Goal: Task Accomplishment & Management: Use online tool/utility

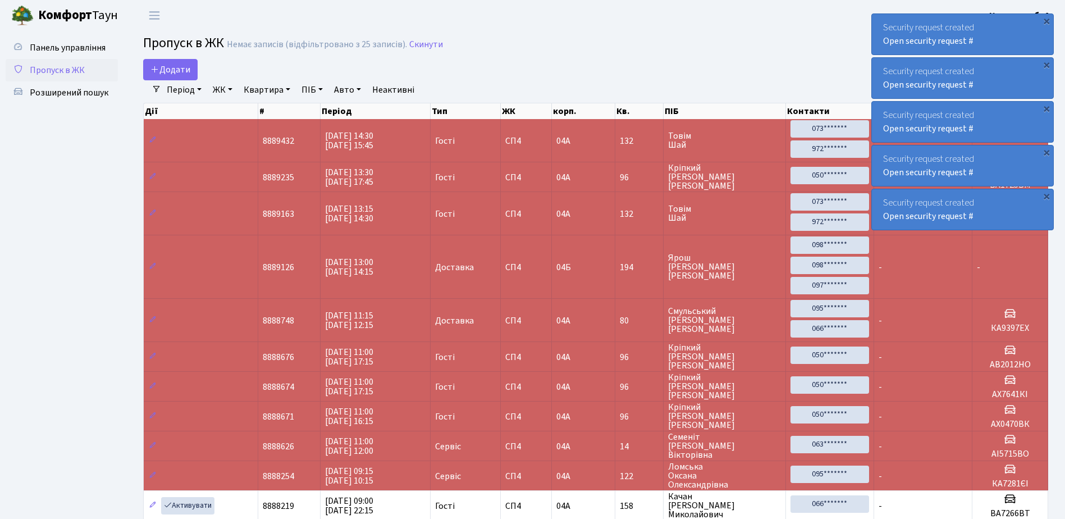
select select "25"
click at [1048, 21] on div "×" at bounding box center [1046, 20] width 11 height 11
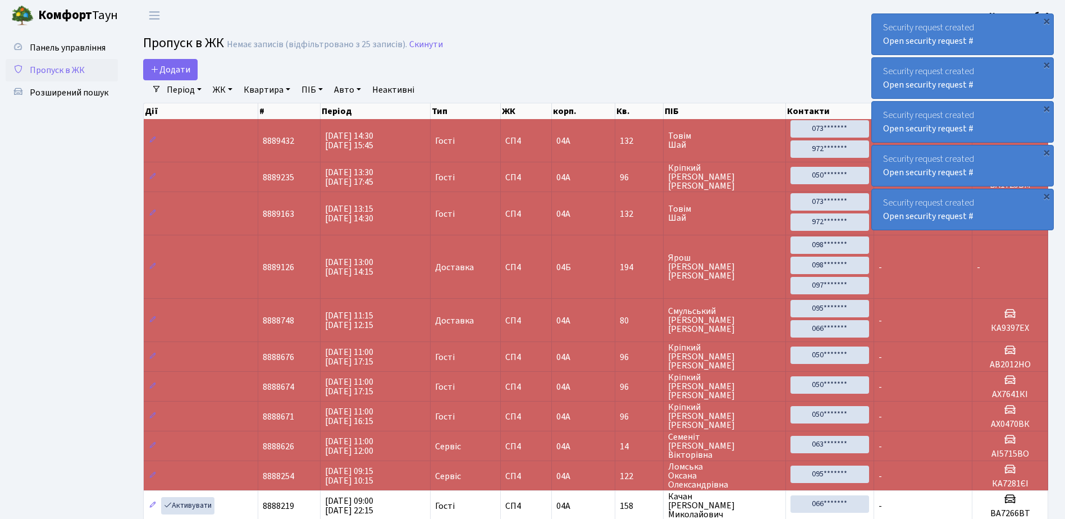
click at [1048, 21] on div "×" at bounding box center [1046, 20] width 11 height 11
click at [1048, 20] on div "×" at bounding box center [1046, 20] width 11 height 11
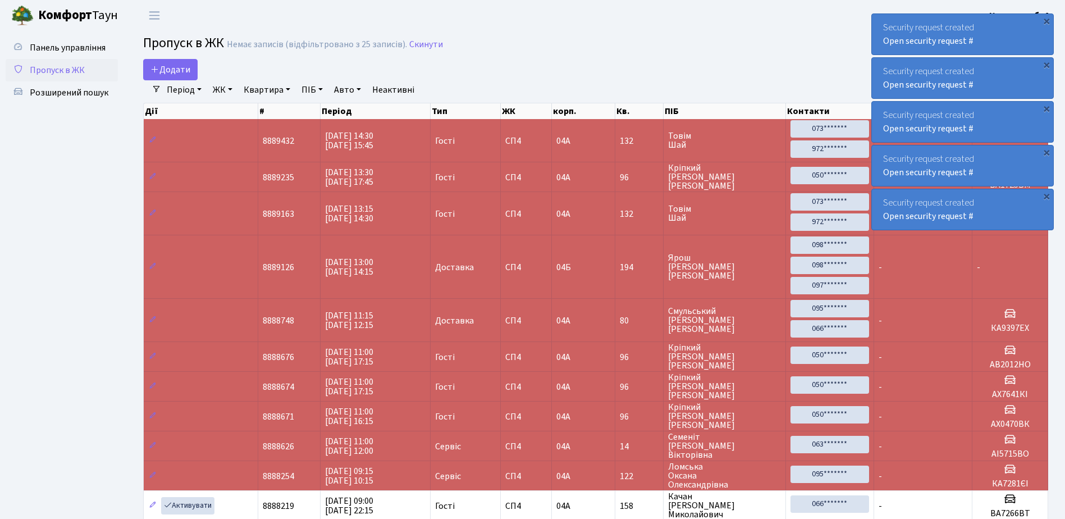
click at [1048, 20] on div "×" at bounding box center [1046, 20] width 11 height 11
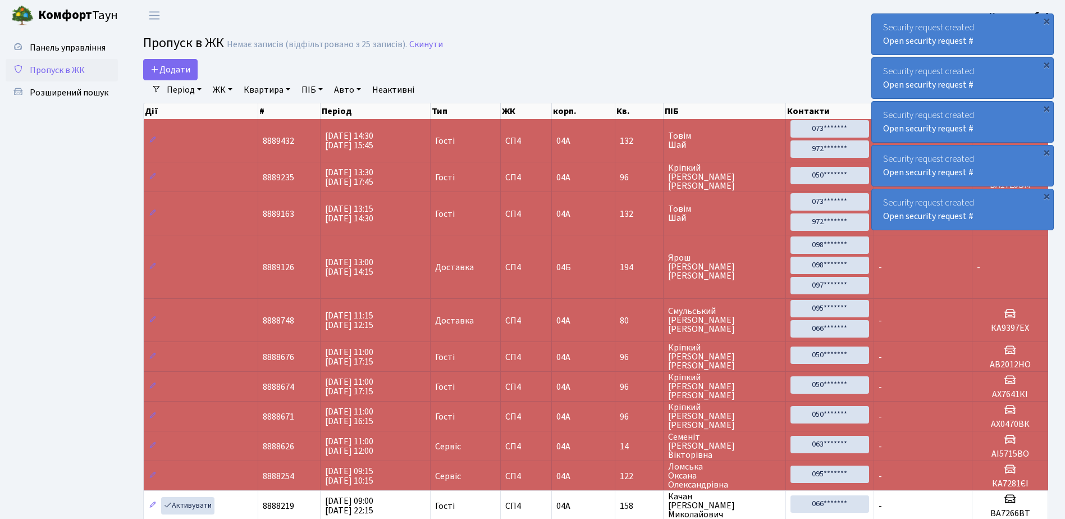
click at [1048, 20] on div "×" at bounding box center [1046, 20] width 11 height 11
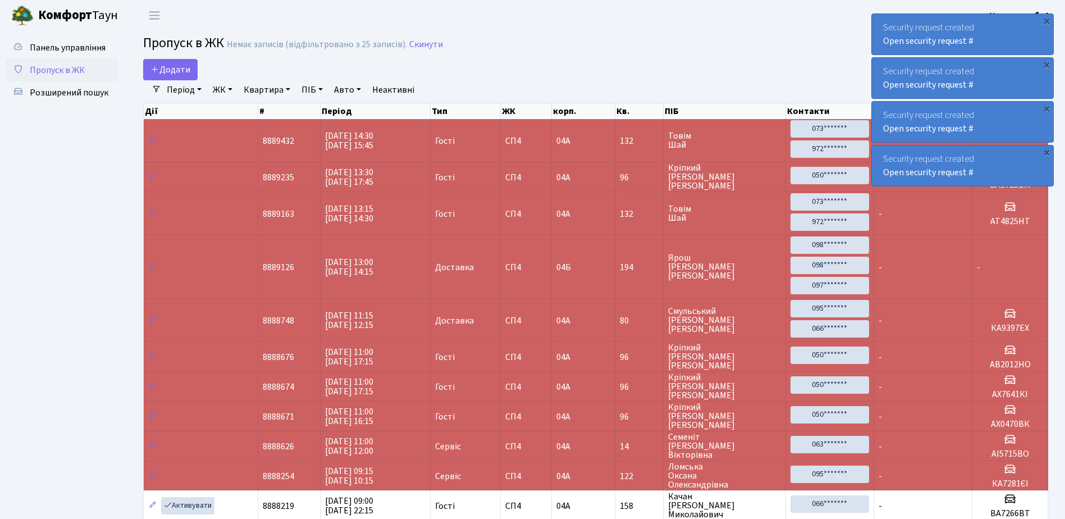
click at [1048, 20] on div "×" at bounding box center [1046, 20] width 11 height 11
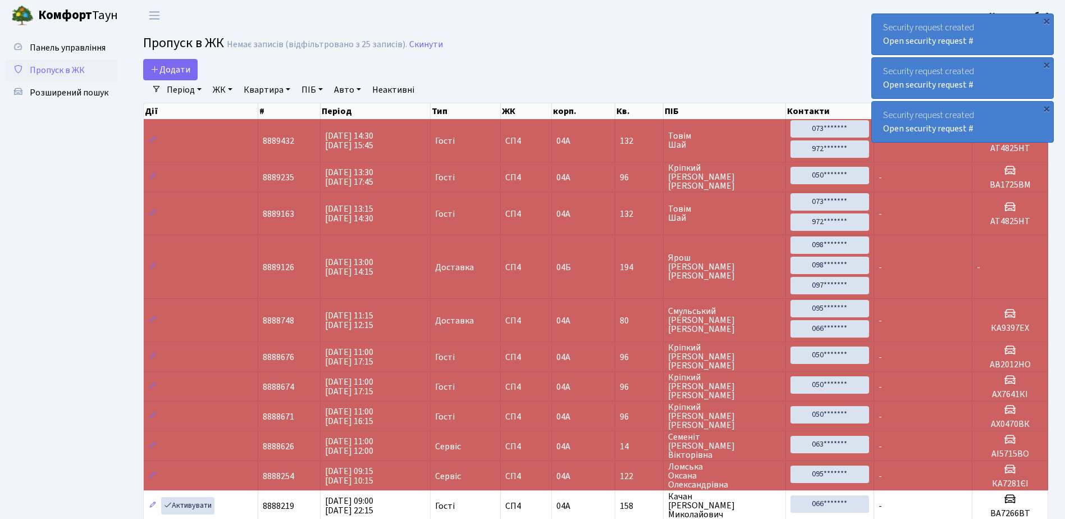
click at [1048, 20] on div "×" at bounding box center [1046, 20] width 11 height 11
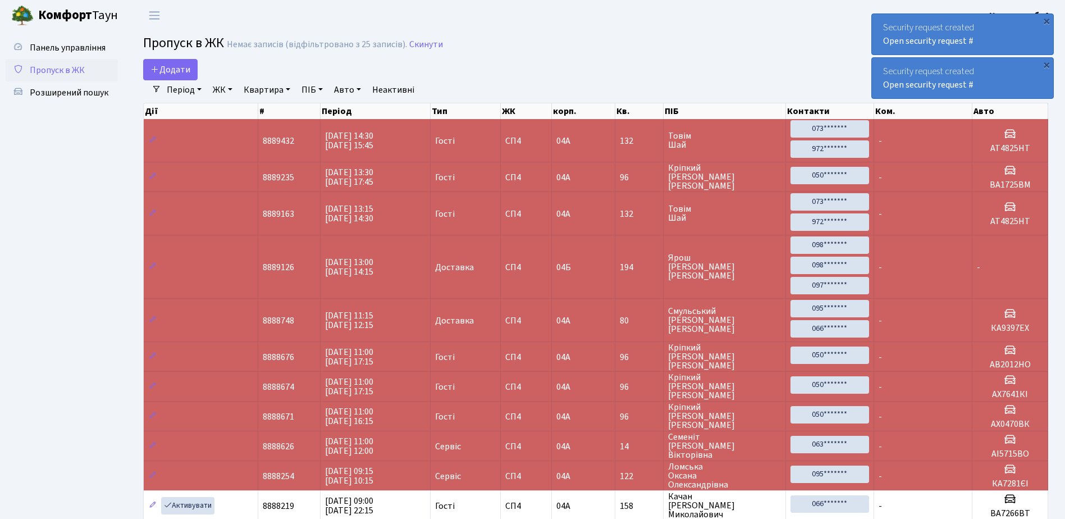
click at [1048, 20] on div "×" at bounding box center [1046, 20] width 11 height 11
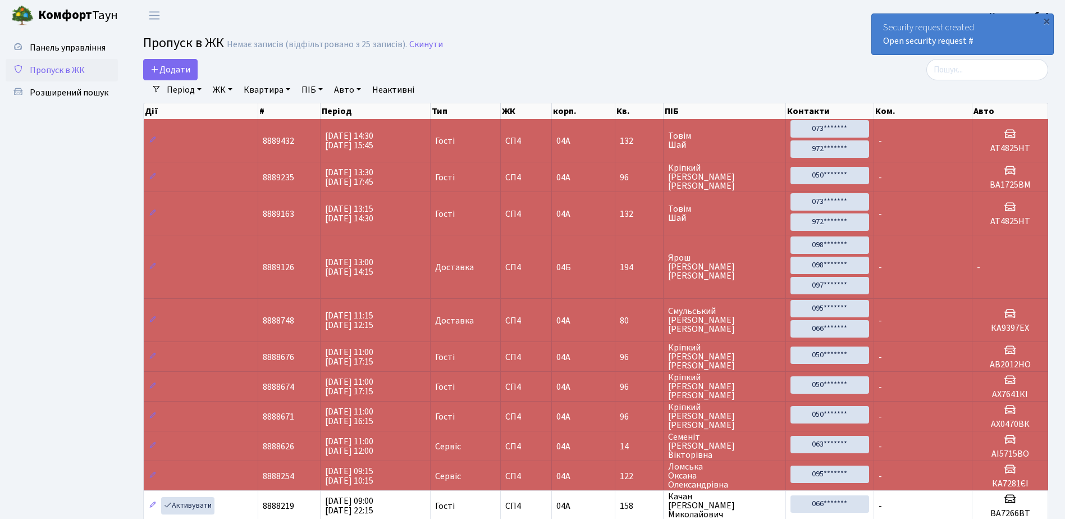
click at [1048, 20] on div "×" at bounding box center [1046, 20] width 11 height 11
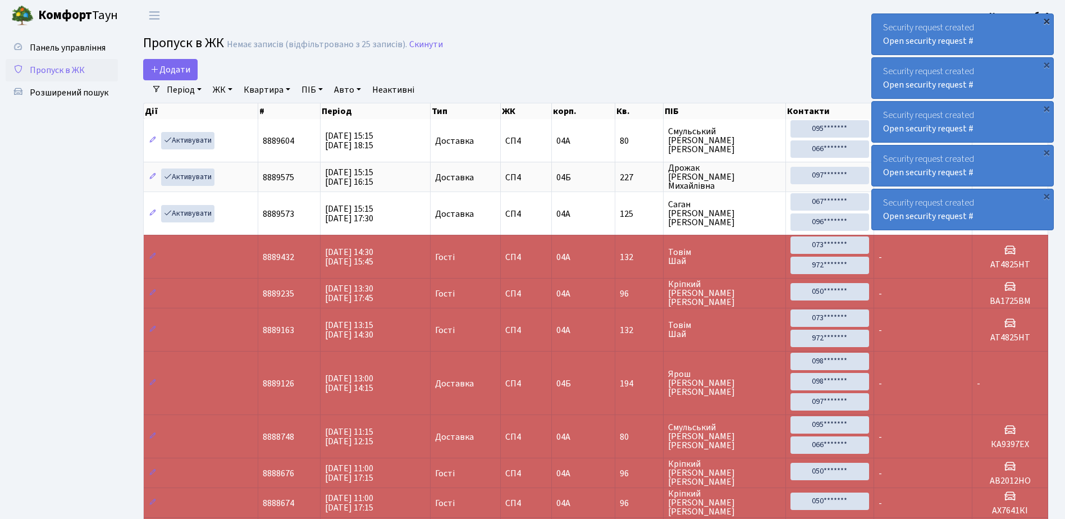
click at [1046, 20] on div "×" at bounding box center [1046, 20] width 11 height 11
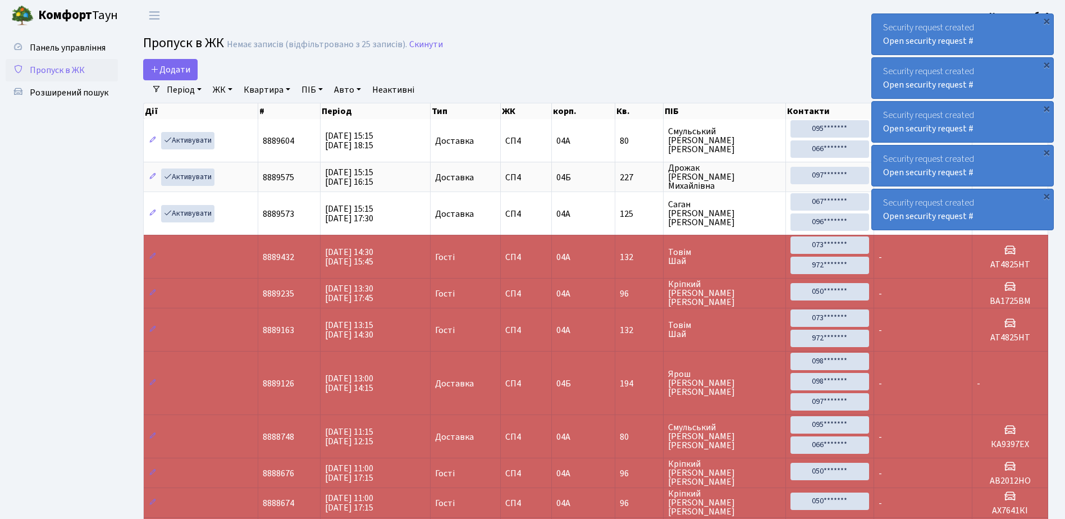
click at [1046, 20] on div "×" at bounding box center [1046, 20] width 11 height 11
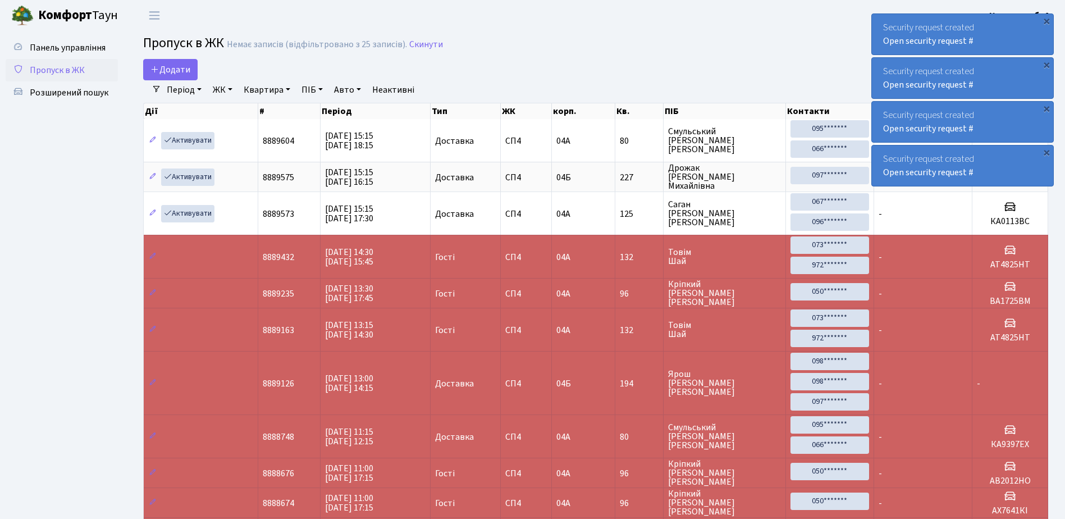
click at [1046, 20] on div "×" at bounding box center [1046, 20] width 11 height 11
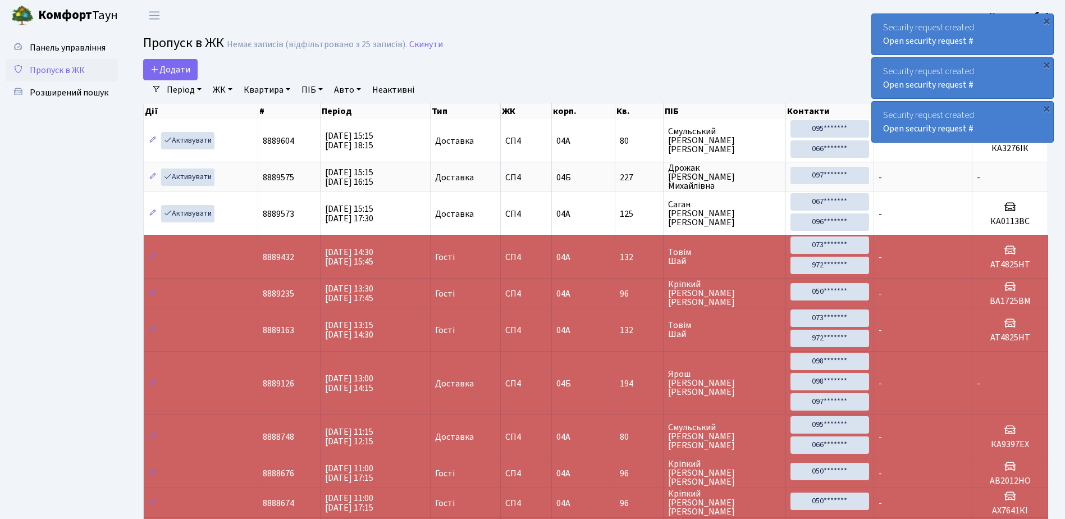
click at [1046, 20] on div "×" at bounding box center [1046, 20] width 11 height 11
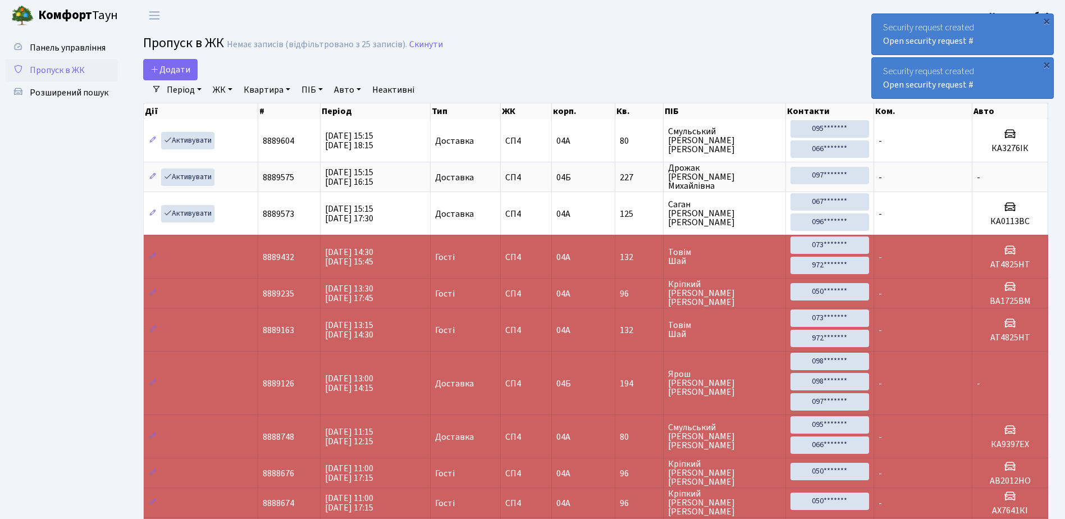
click at [1046, 20] on div "×" at bounding box center [1046, 20] width 11 height 11
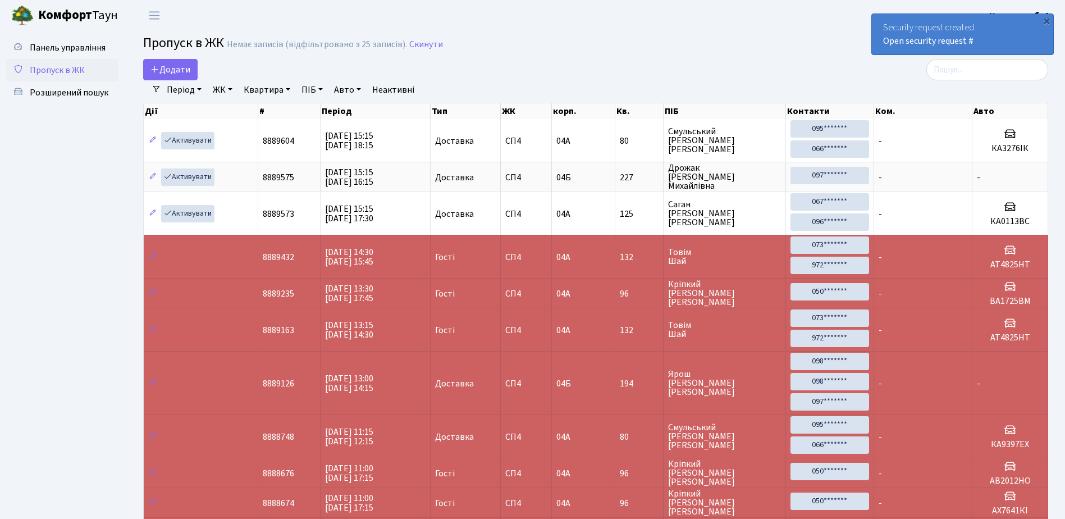
click at [1046, 20] on div "×" at bounding box center [1046, 20] width 11 height 11
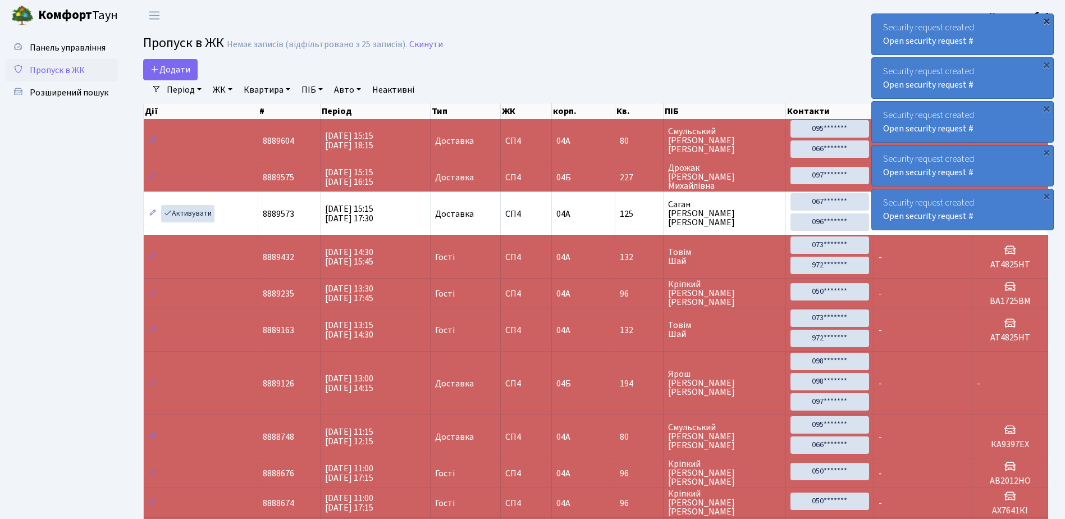
click at [1047, 21] on div "×" at bounding box center [1046, 20] width 11 height 11
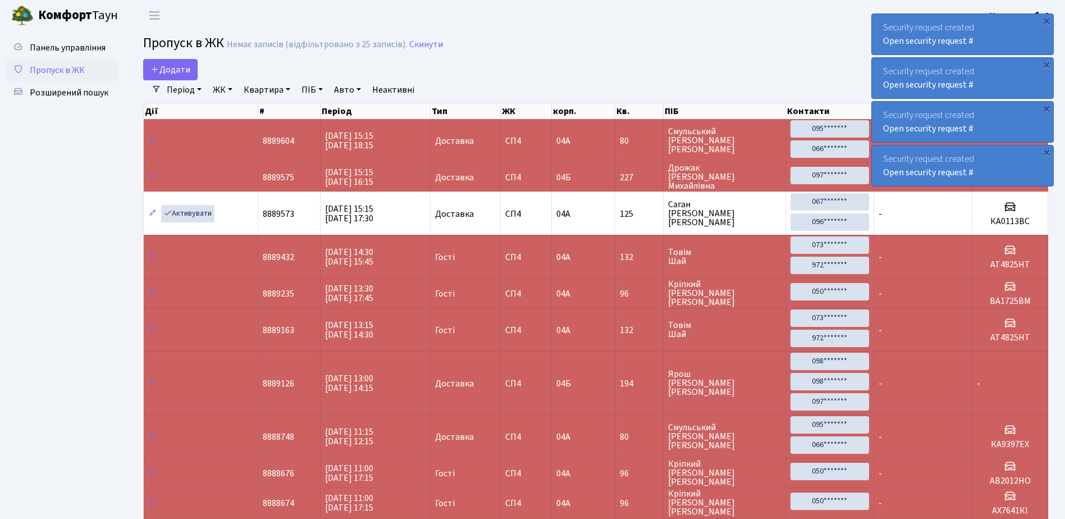
click at [1047, 21] on div "×" at bounding box center [1046, 20] width 11 height 11
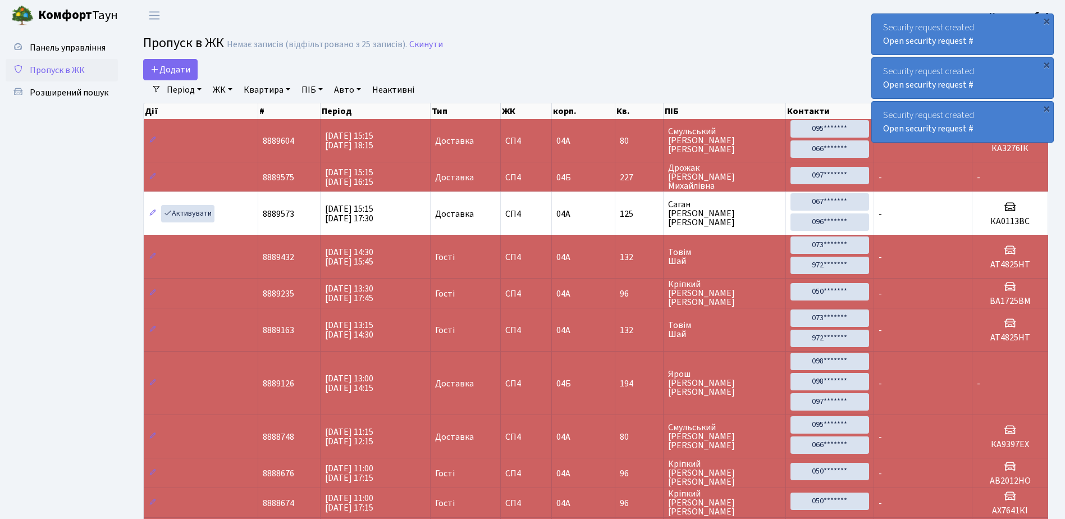
click at [1047, 21] on div "×" at bounding box center [1046, 20] width 11 height 11
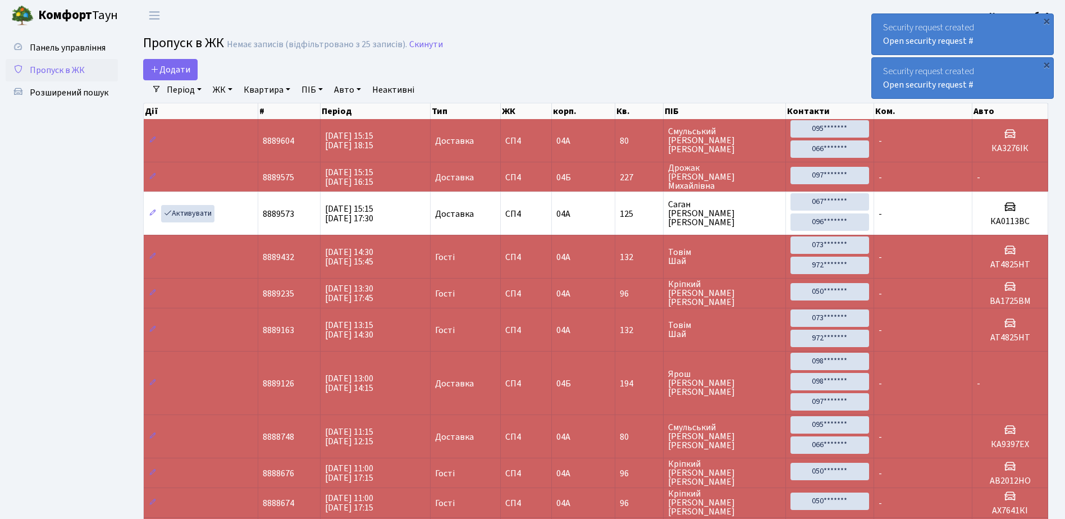
click at [1047, 21] on div "×" at bounding box center [1046, 20] width 11 height 11
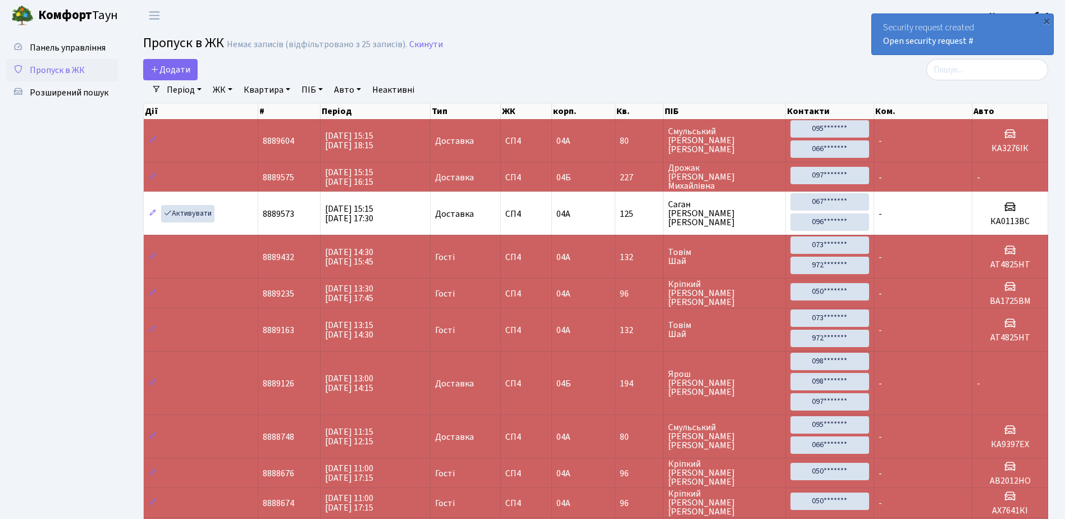
click at [1047, 21] on div "×" at bounding box center [1046, 20] width 11 height 11
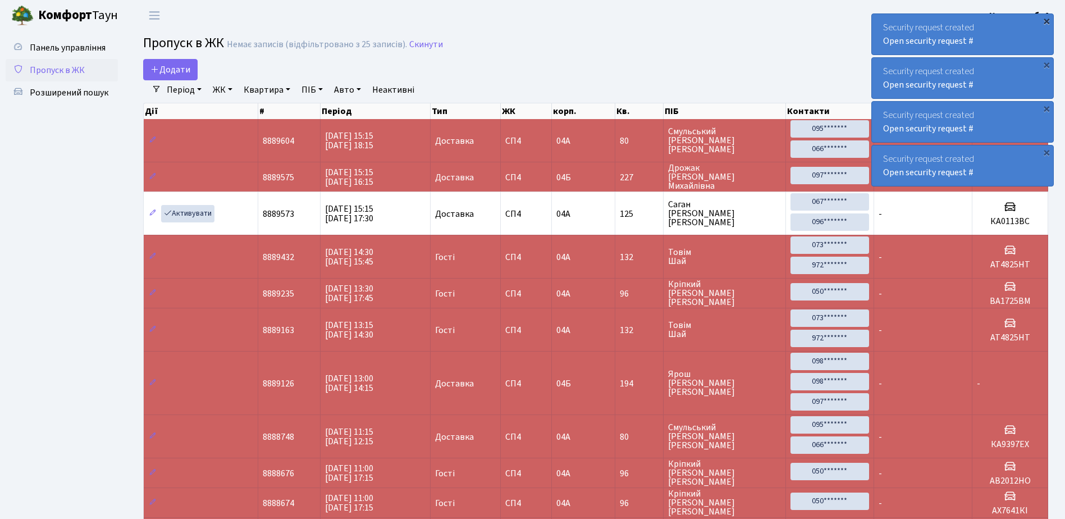
click at [1048, 19] on div "×" at bounding box center [1046, 20] width 11 height 11
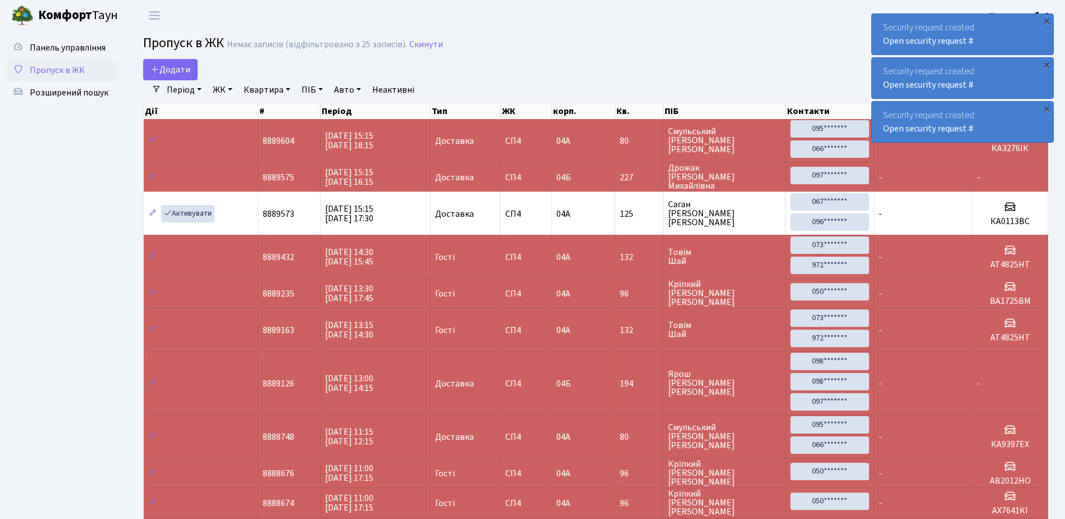
click at [1048, 19] on div "×" at bounding box center [1046, 20] width 11 height 11
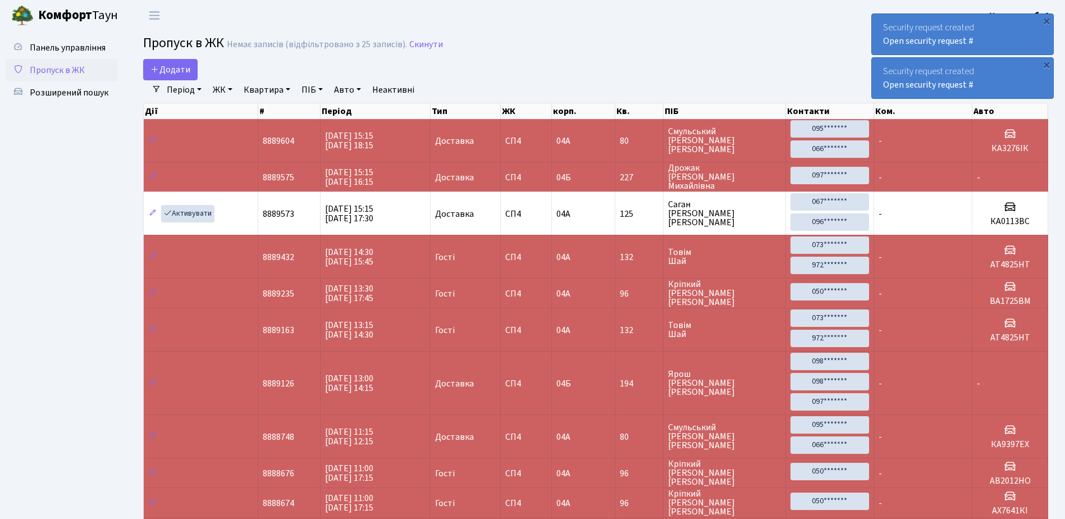
click at [1048, 19] on div "×" at bounding box center [1046, 20] width 11 height 11
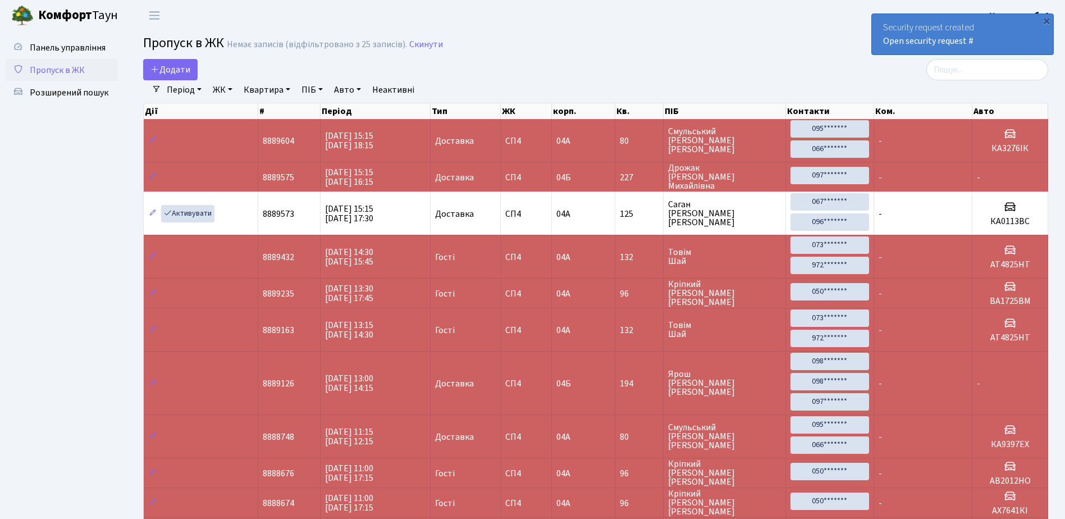
click at [1048, 19] on div "×" at bounding box center [1046, 20] width 11 height 11
